Goal: Check status: Check status

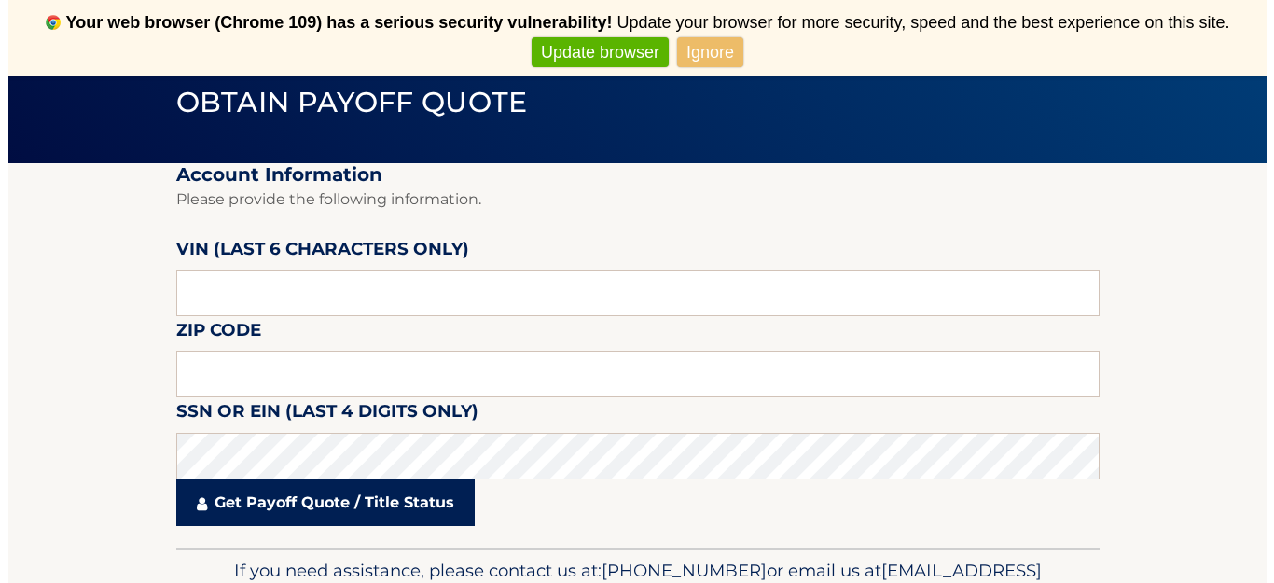
scroll to position [187, 0]
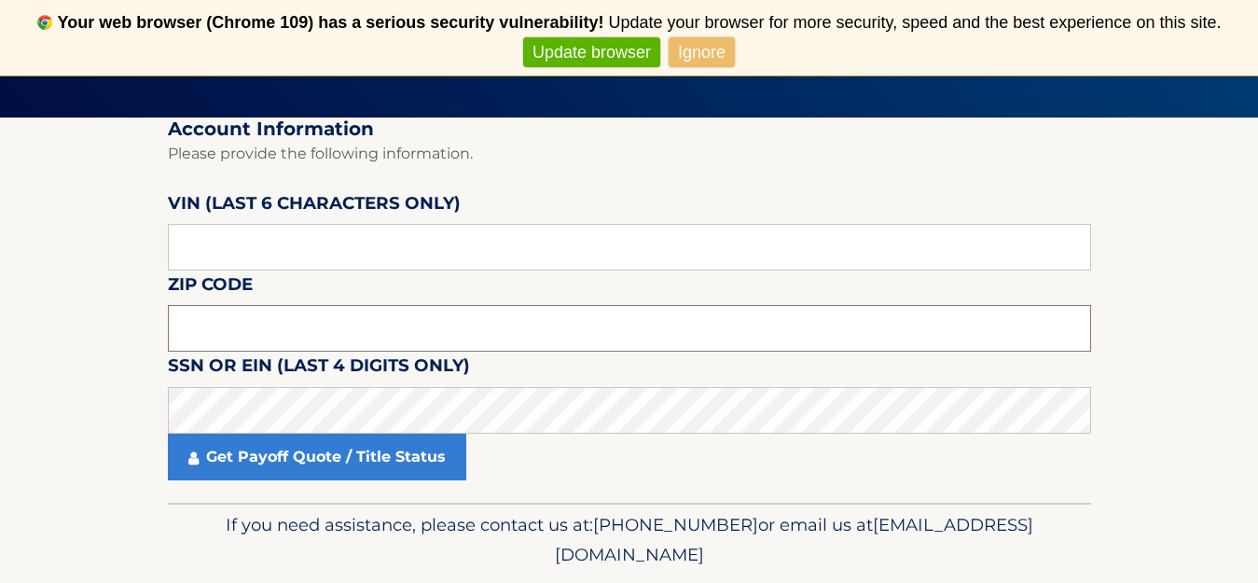
click at [287, 314] on input "text" at bounding box center [629, 328] width 923 height 47
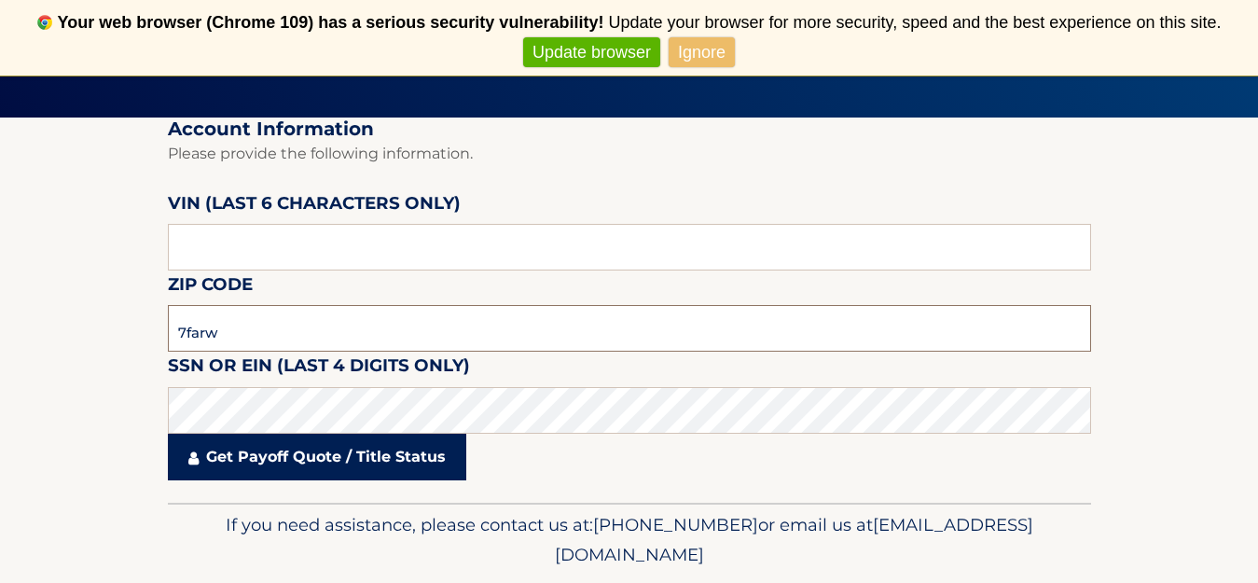
type input "7farw"
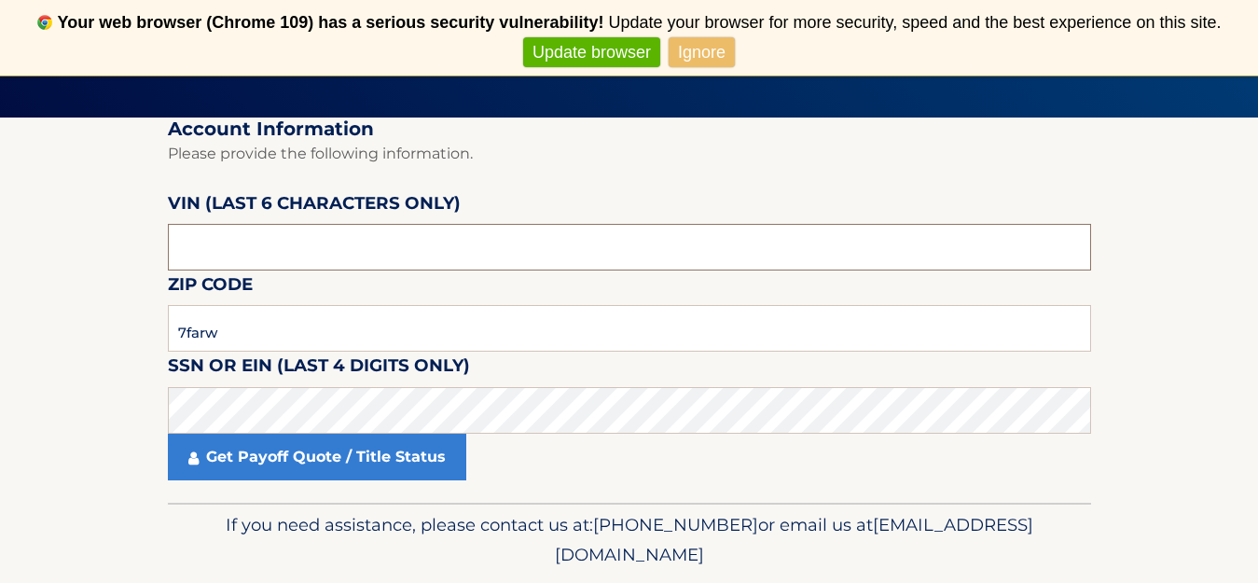
click at [280, 253] on input "text" at bounding box center [629, 247] width 923 height 47
type input "036661"
click at [289, 333] on input "7farw" at bounding box center [629, 328] width 923 height 47
type input "7"
type input "11769"
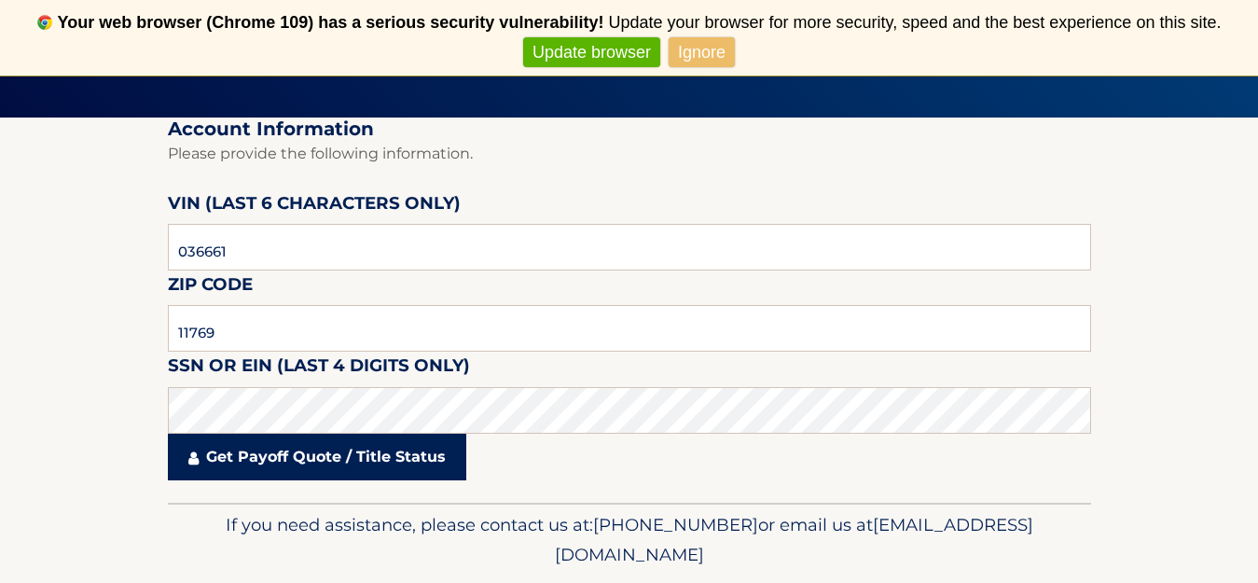
click at [328, 477] on link "Get Payoff Quote / Title Status" at bounding box center [317, 457] width 298 height 47
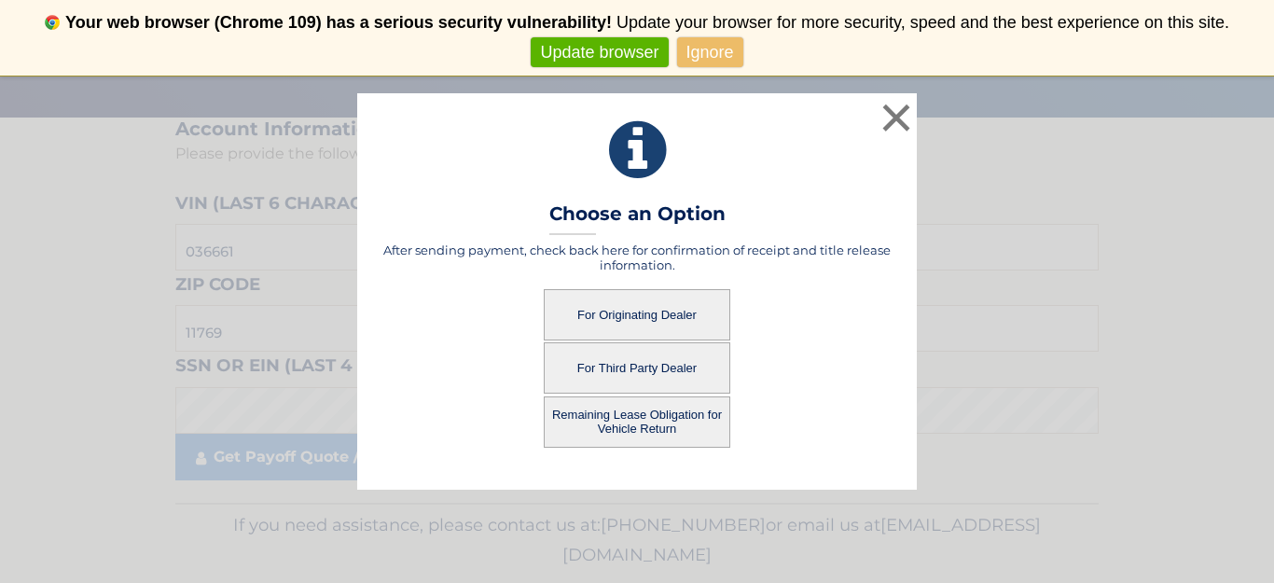
click at [677, 311] on button "For Originating Dealer" at bounding box center [637, 314] width 187 height 51
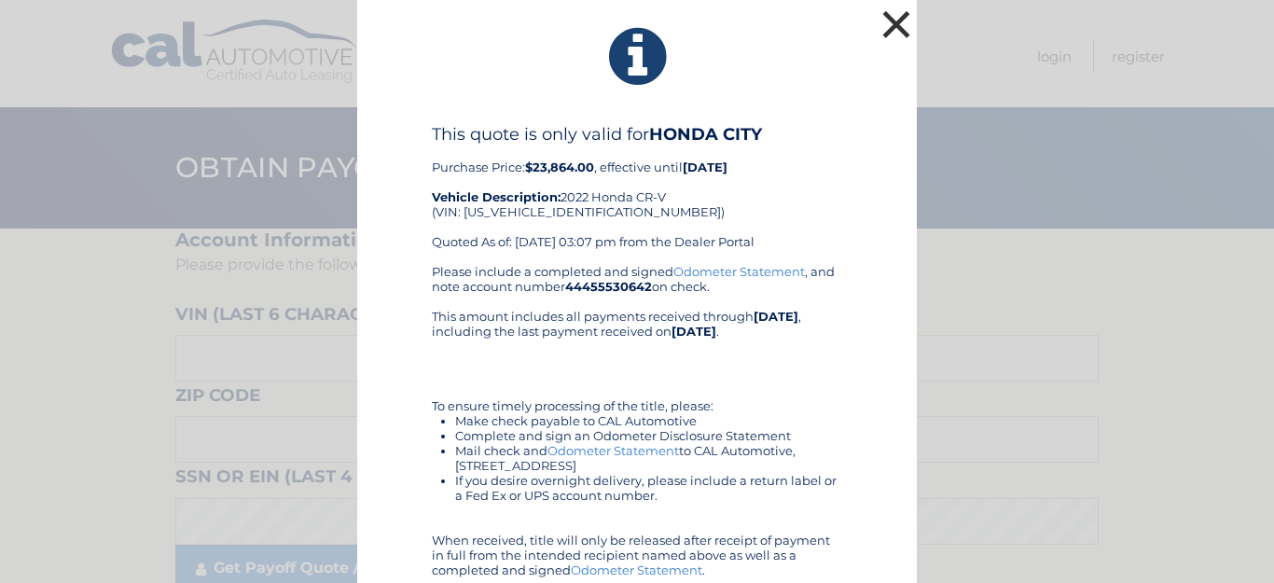
click at [887, 25] on button "×" at bounding box center [896, 24] width 37 height 37
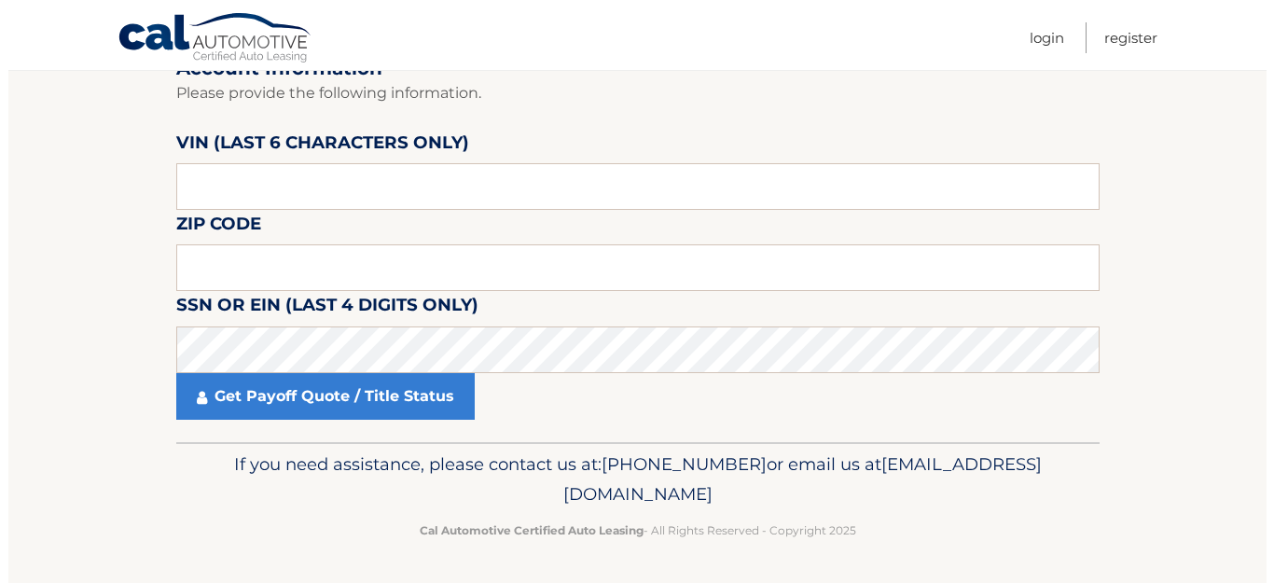
scroll to position [173, 0]
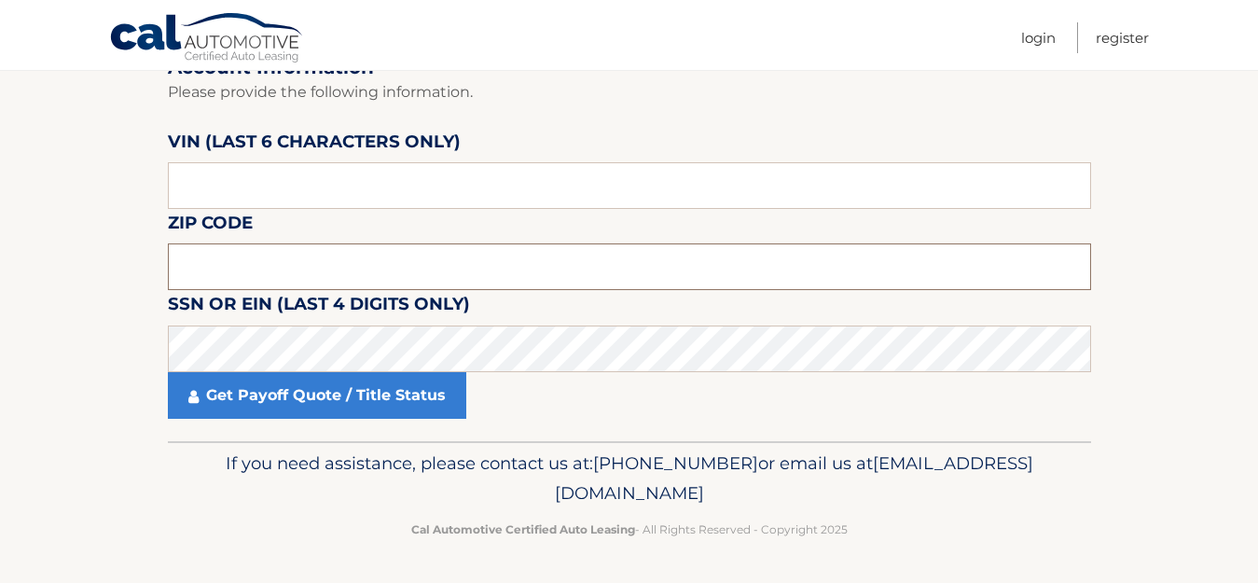
click at [270, 244] on input "text" at bounding box center [629, 266] width 923 height 47
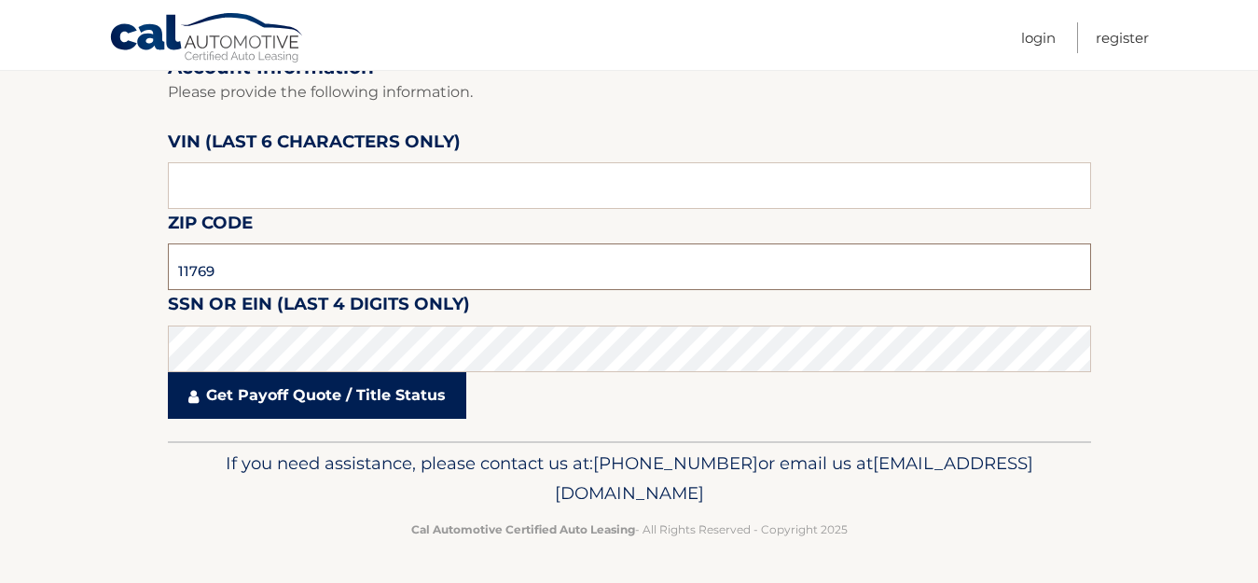
type input "11769"
click at [341, 405] on link "Get Payoff Quote / Title Status" at bounding box center [317, 395] width 298 height 47
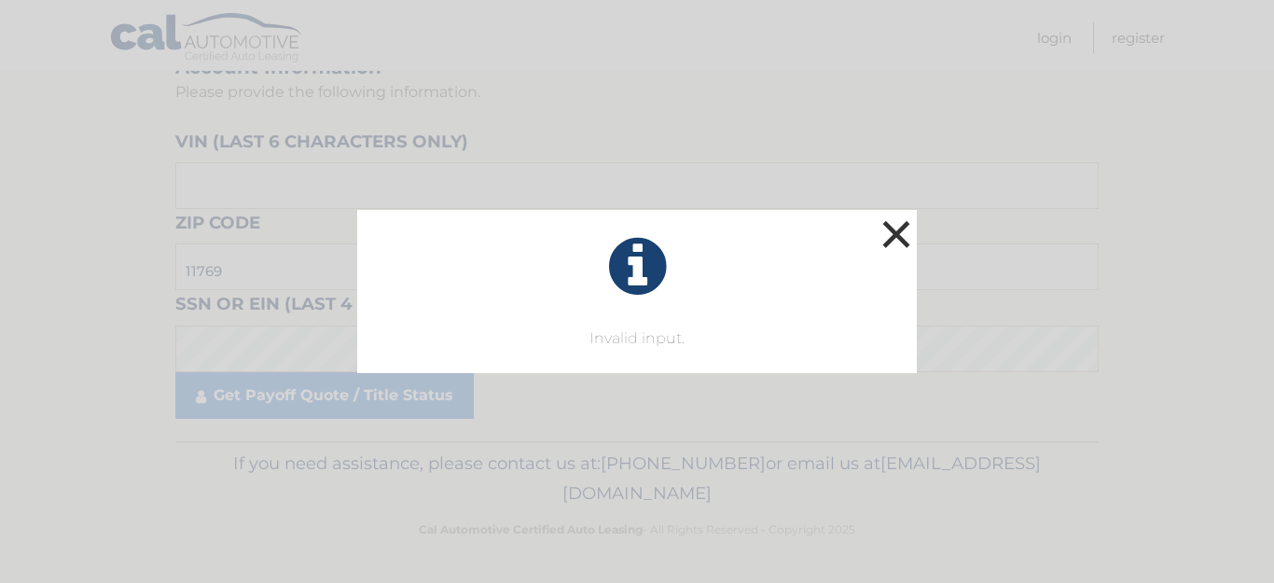
click at [904, 235] on button "×" at bounding box center [896, 233] width 37 height 37
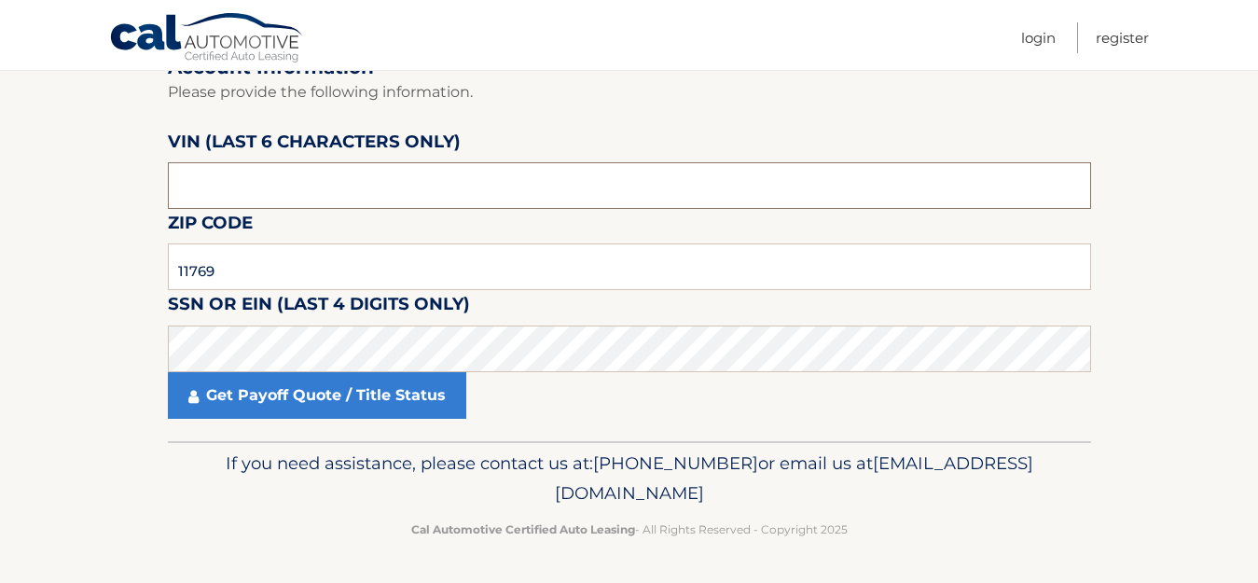
click at [286, 193] on input "text" at bounding box center [629, 185] width 923 height 47
click button "For Originating Dealer" at bounding box center [0, 0] width 0 height 0
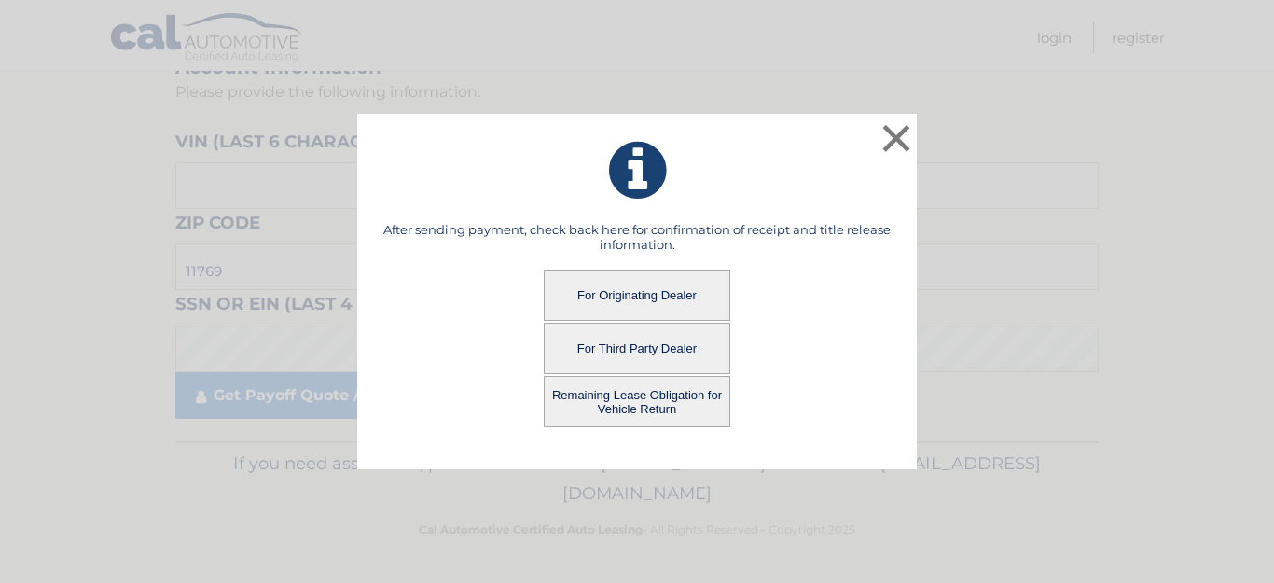
click at [679, 344] on button "For Third Party Dealer" at bounding box center [637, 348] width 187 height 51
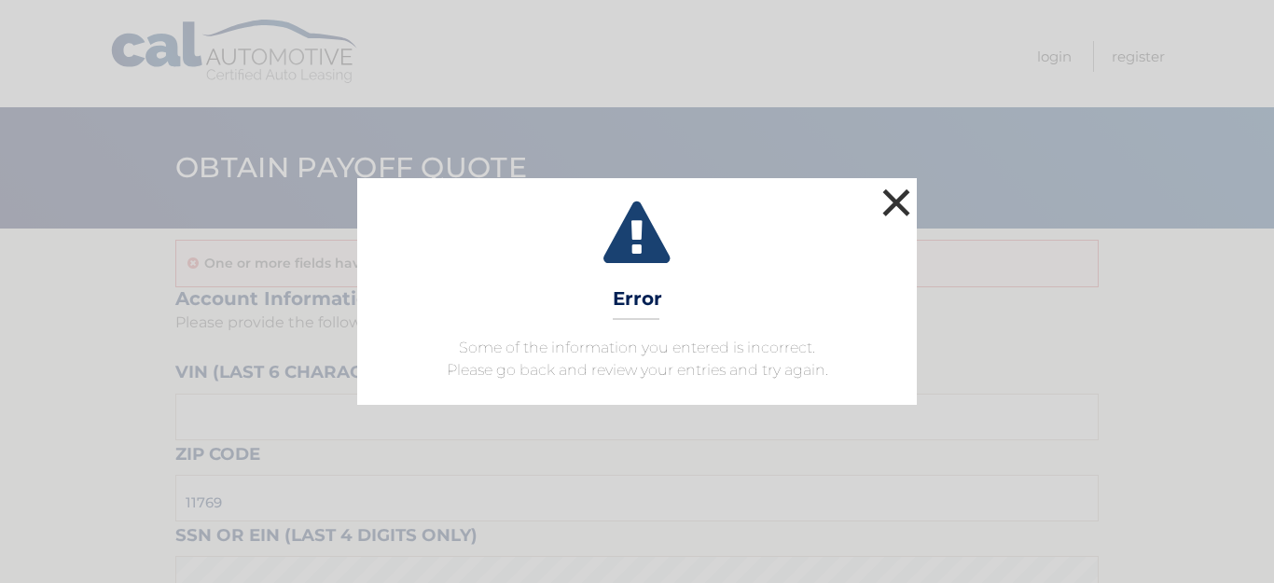
click at [897, 204] on button "×" at bounding box center [896, 202] width 37 height 37
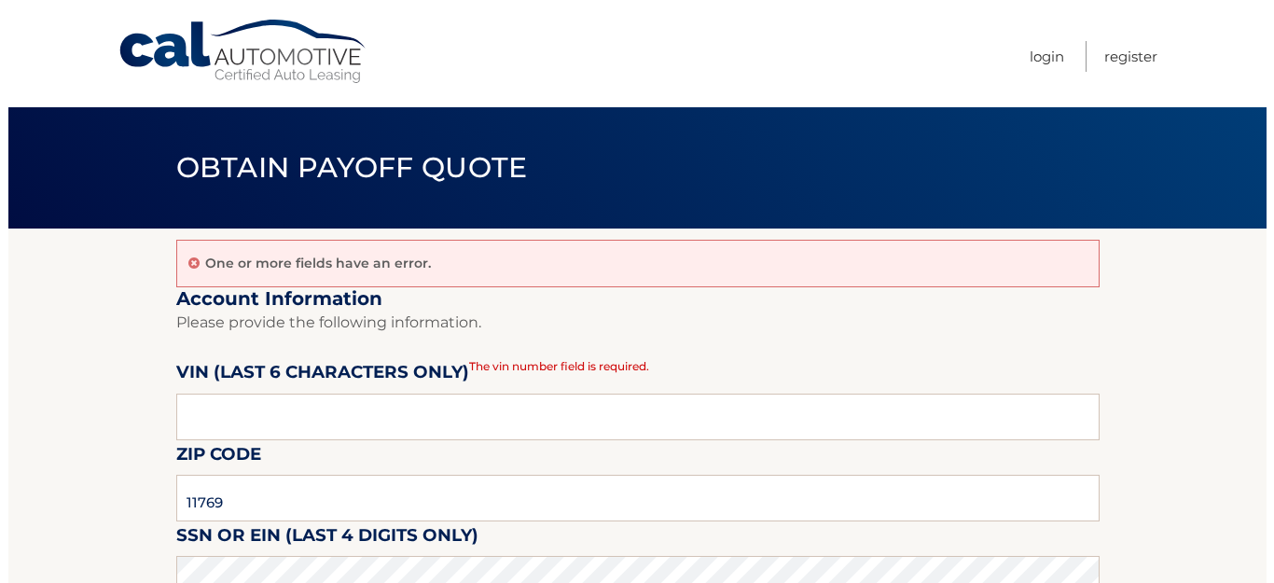
scroll to position [93, 0]
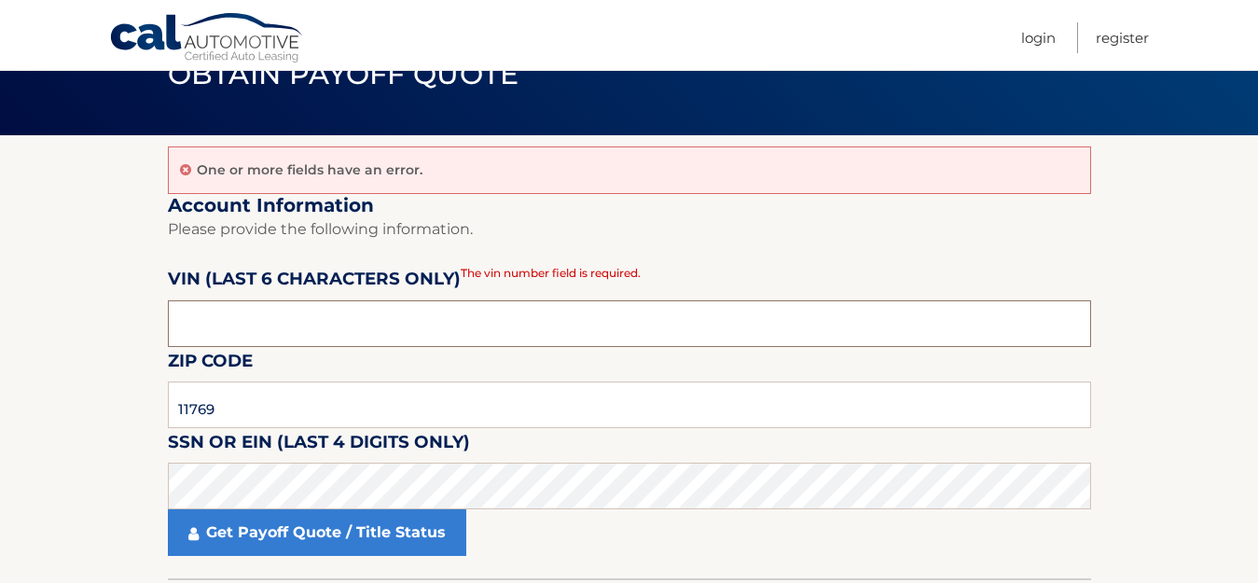
click at [365, 341] on input "text" at bounding box center [629, 323] width 923 height 47
type input "036661"
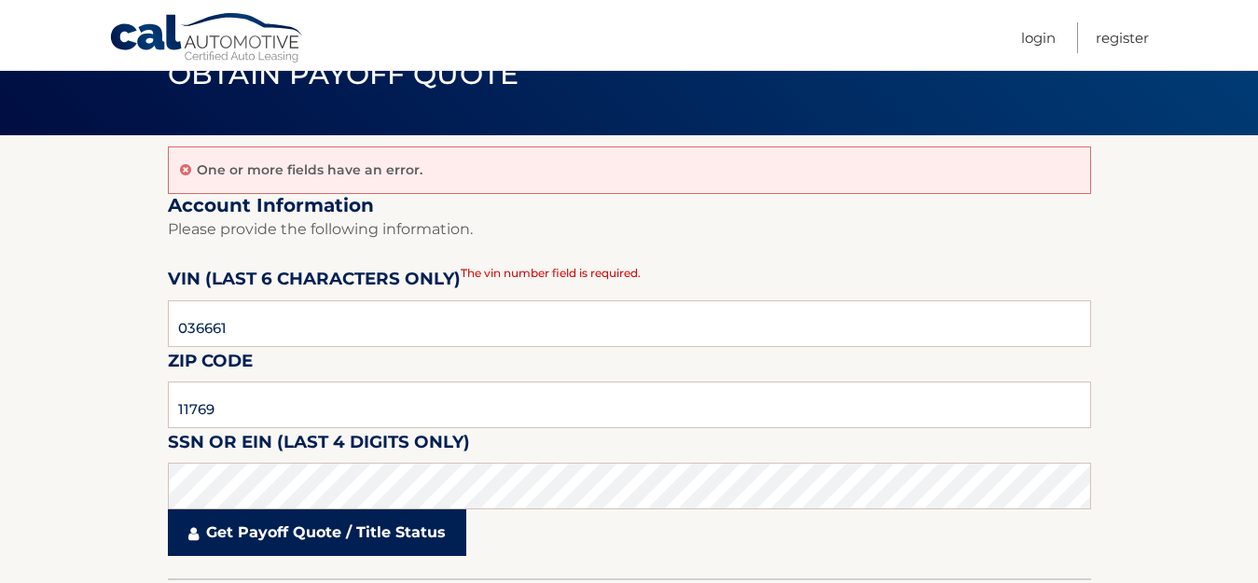
click at [308, 521] on link "Get Payoff Quote / Title Status" at bounding box center [317, 532] width 298 height 47
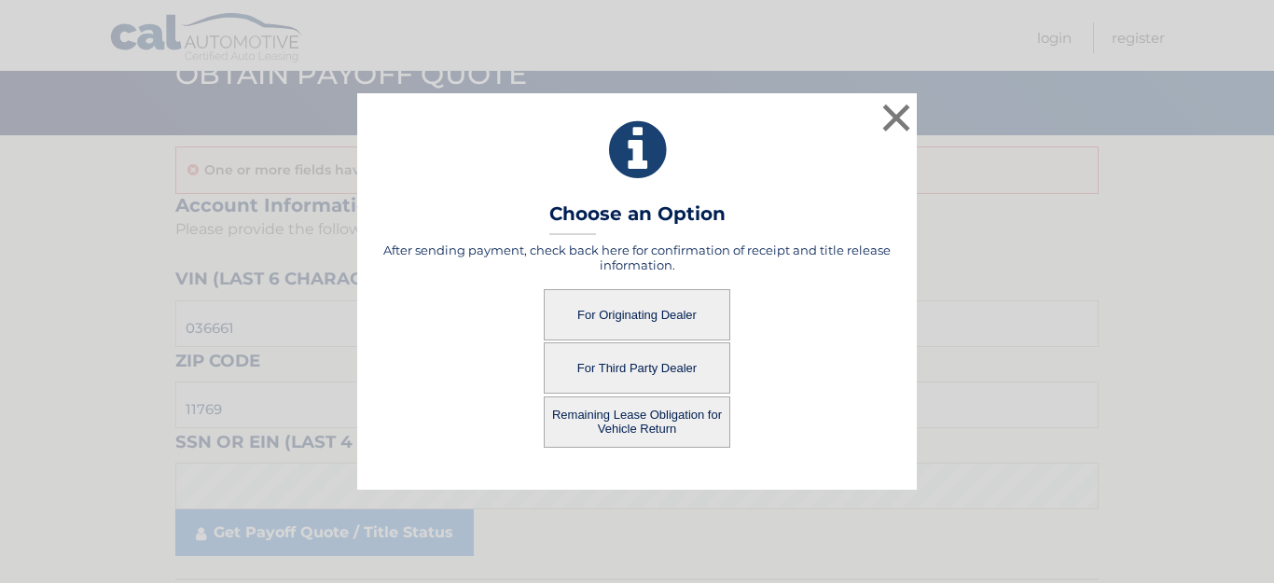
click at [619, 375] on button "For Third Party Dealer" at bounding box center [637, 367] width 187 height 51
click at [643, 365] on button "For Third Party Dealer" at bounding box center [637, 367] width 187 height 51
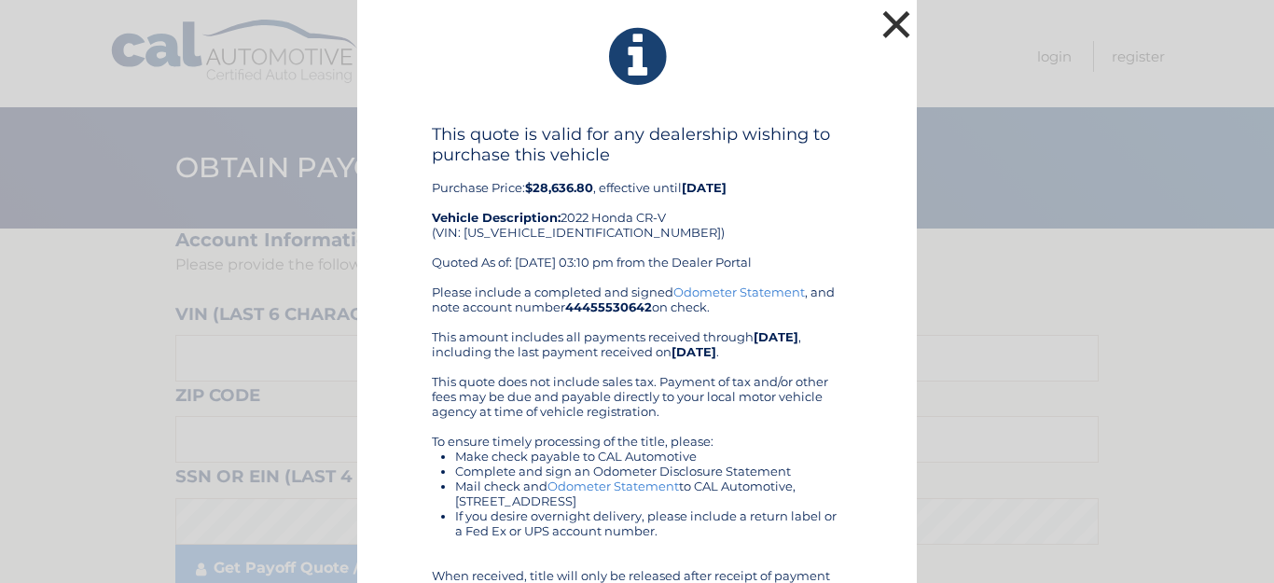
click at [890, 32] on button "×" at bounding box center [896, 24] width 37 height 37
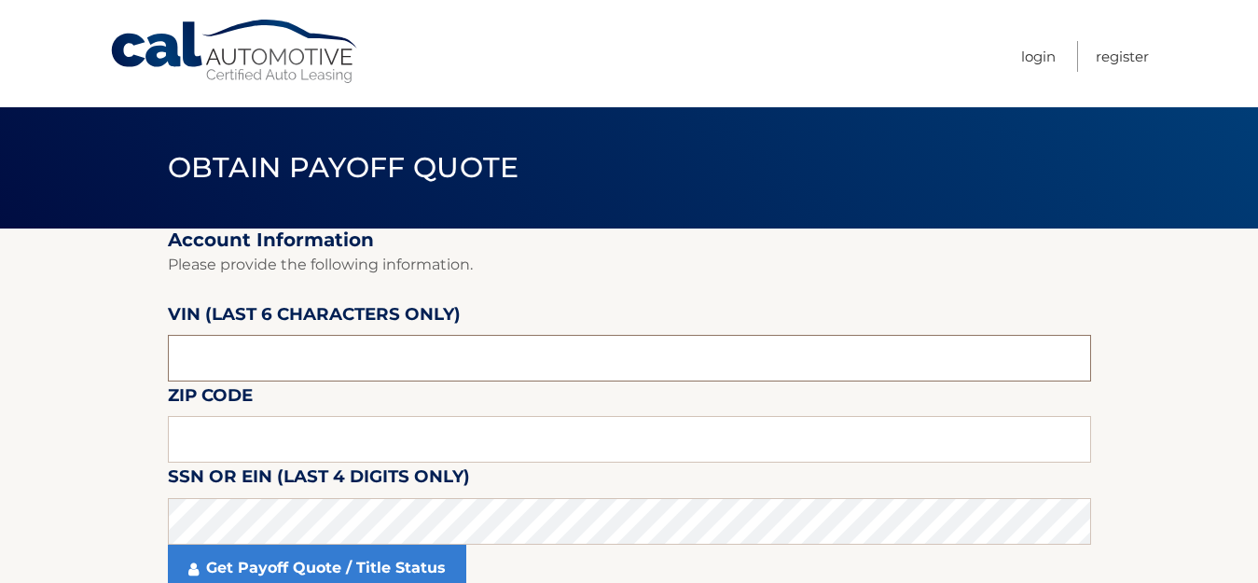
click at [339, 346] on input "text" at bounding box center [629, 358] width 923 height 47
type input "036661"
click at [281, 440] on input "text" at bounding box center [629, 439] width 923 height 47
type input "11769"
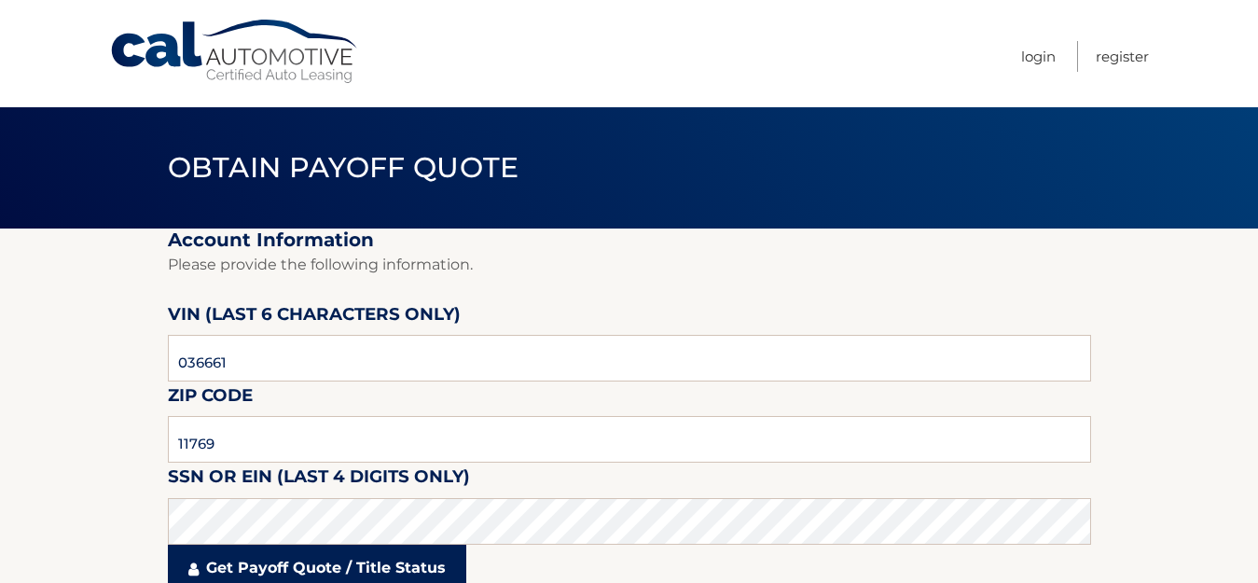
click at [307, 561] on link "Get Payoff Quote / Title Status" at bounding box center [317, 568] width 298 height 47
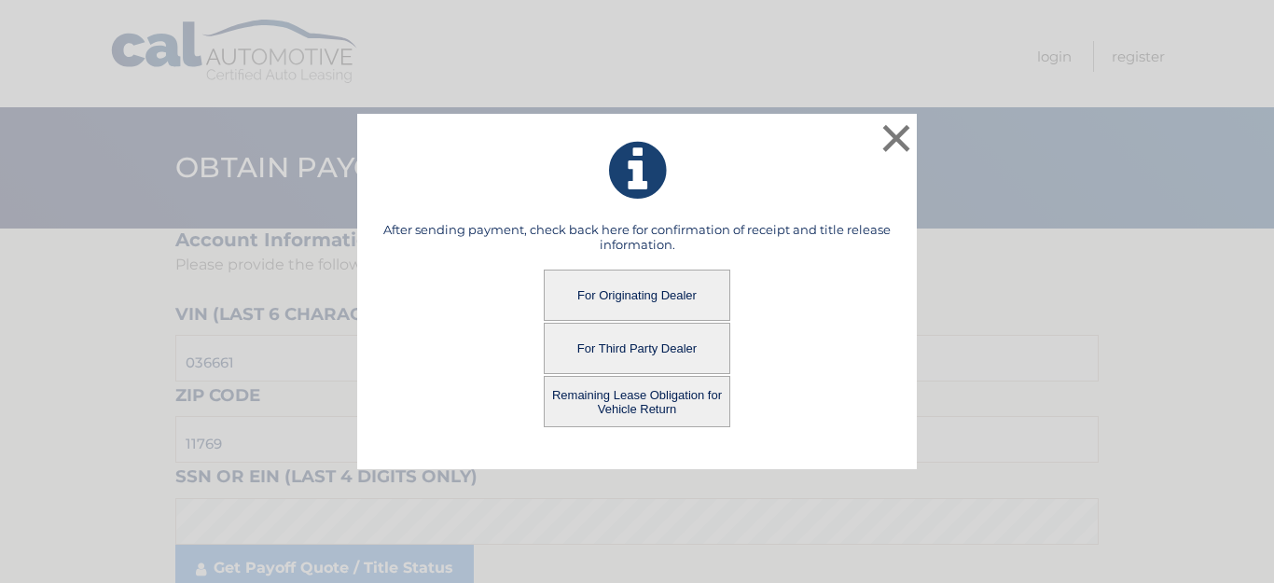
click at [616, 392] on button "Remaining Lease Obligation for Vehicle Return" at bounding box center [637, 401] width 187 height 51
click at [621, 405] on button "Remaining Lease Obligation for Vehicle Return" at bounding box center [637, 401] width 187 height 51
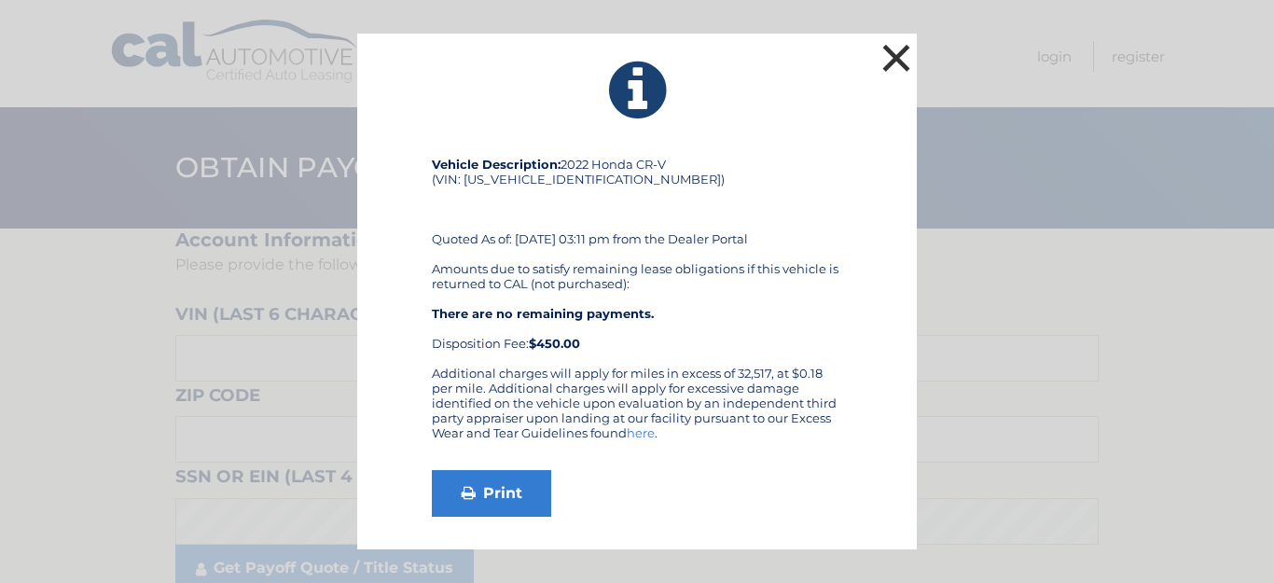
click at [905, 48] on button "×" at bounding box center [896, 57] width 37 height 37
